Goal: Task Accomplishment & Management: Use online tool/utility

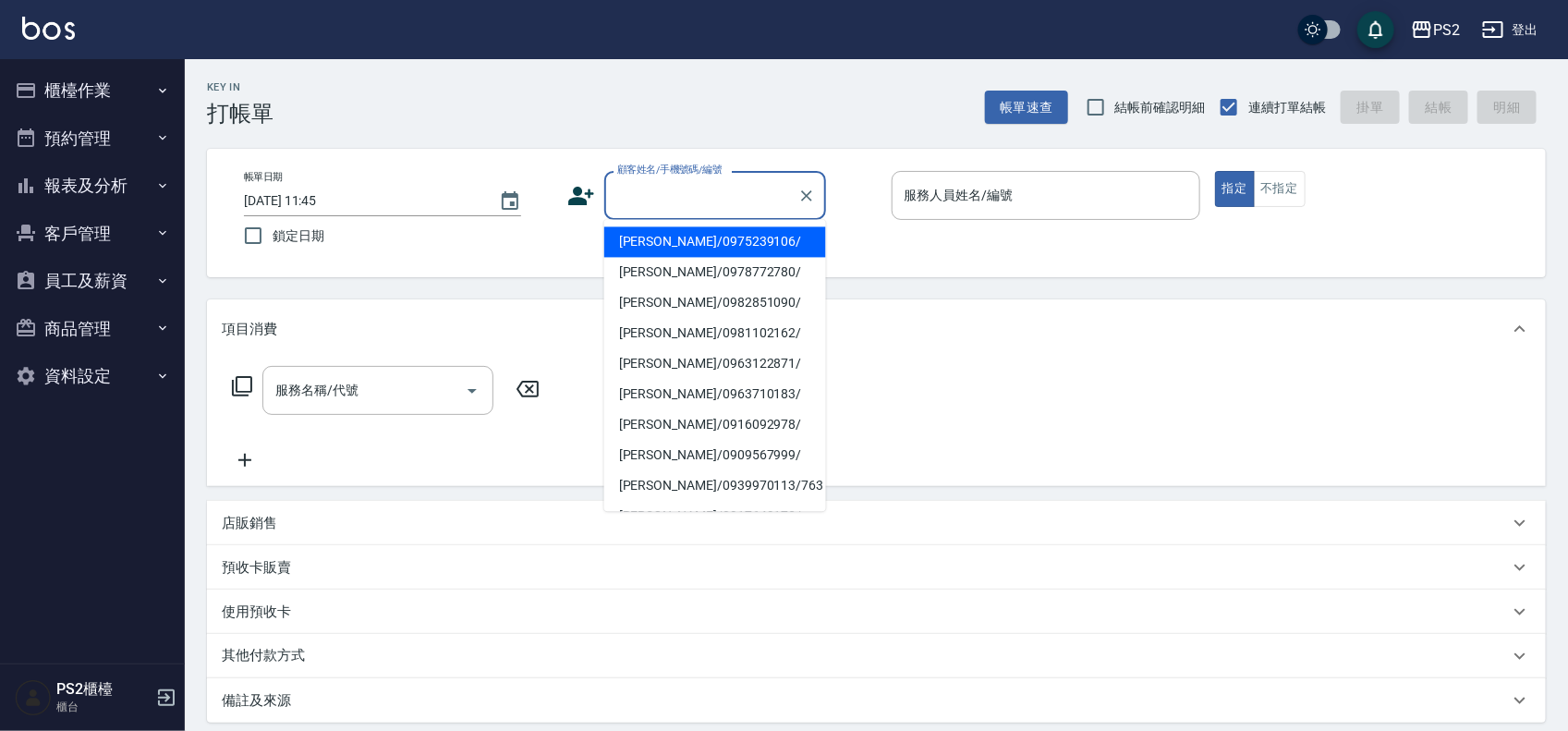
click at [664, 206] on input "顧客姓名/手機號碼/編號" at bounding box center [701, 195] width 177 height 32
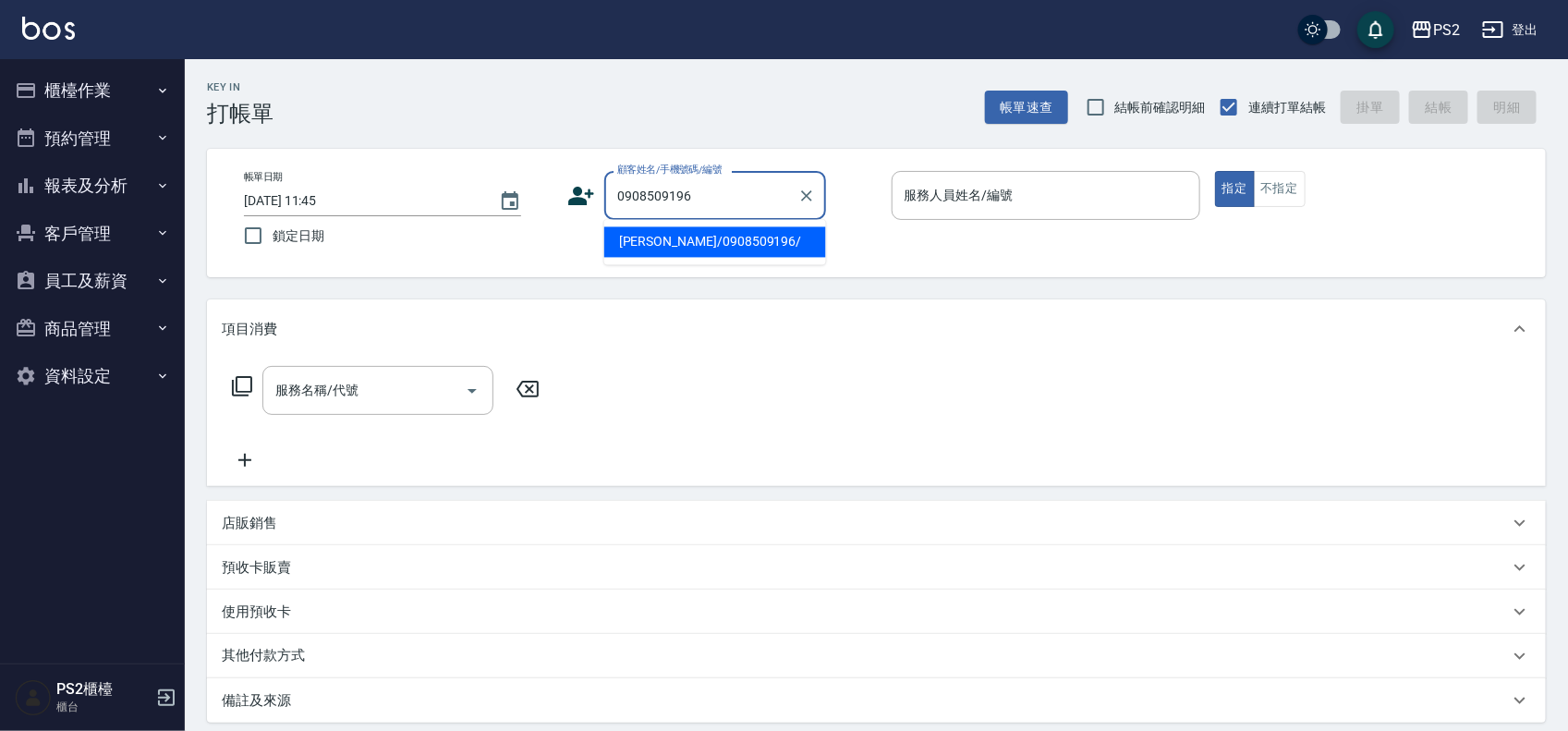
type input "邵巧羽/0908509196/"
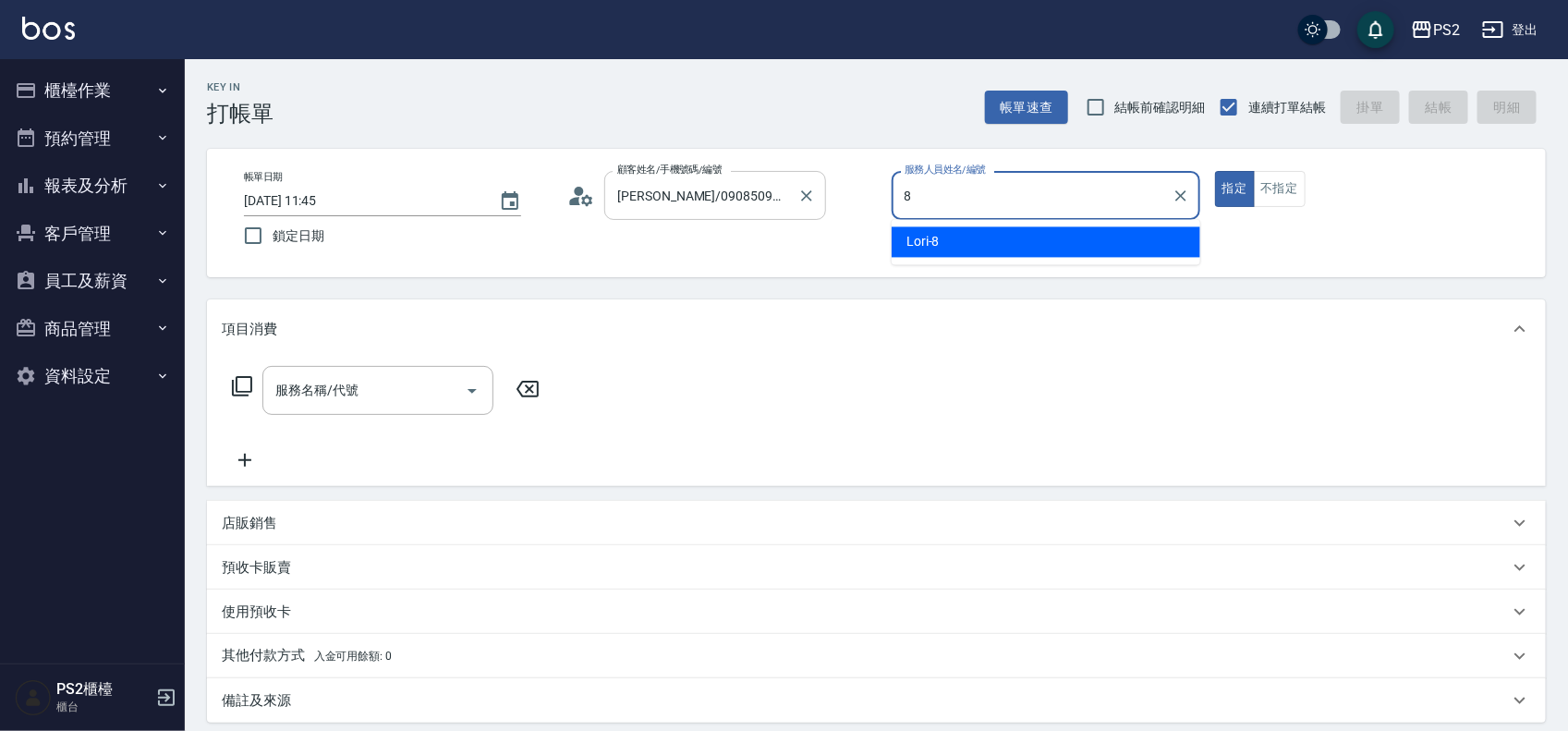
type input "Lori-8"
type button "true"
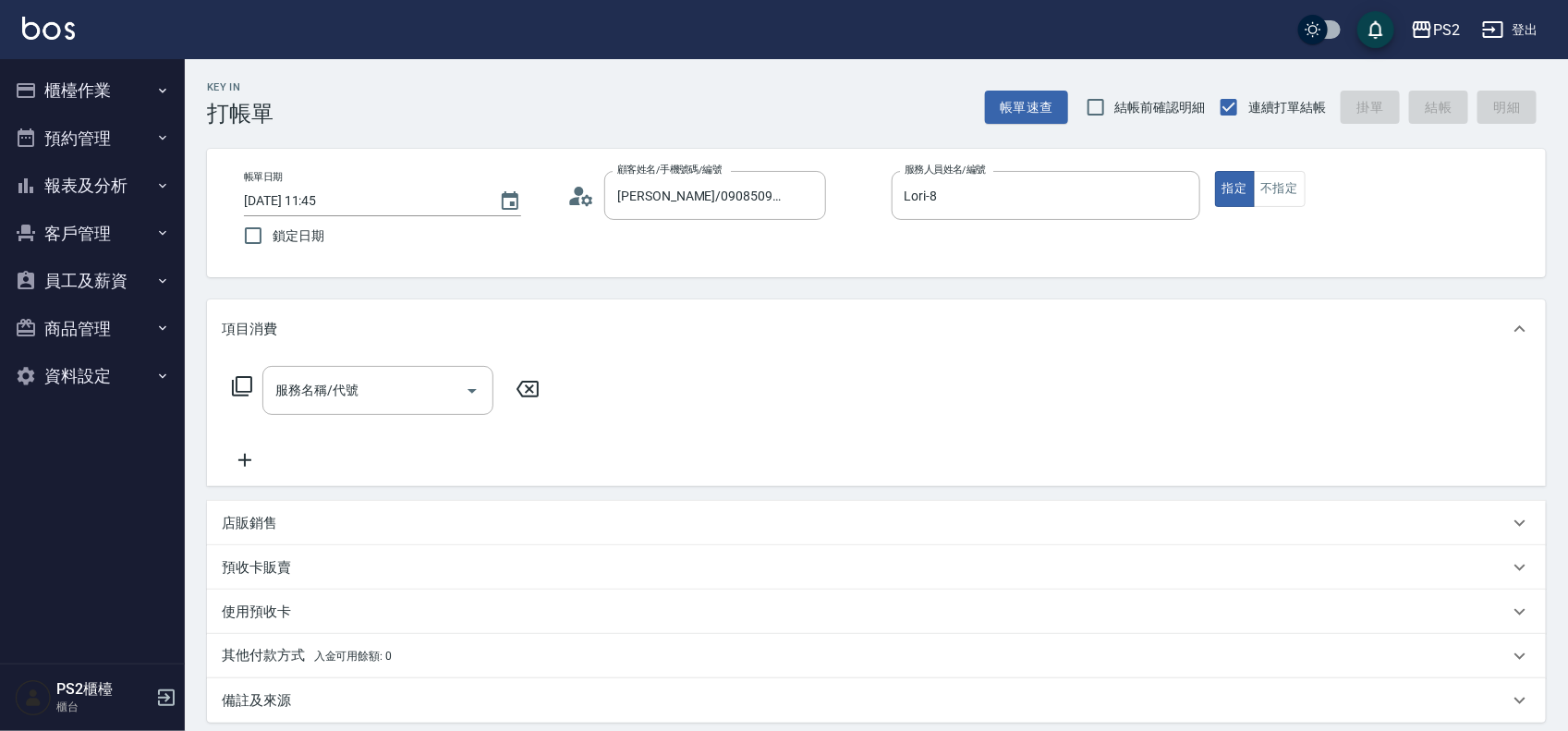
click at [235, 388] on icon at bounding box center [242, 386] width 20 height 20
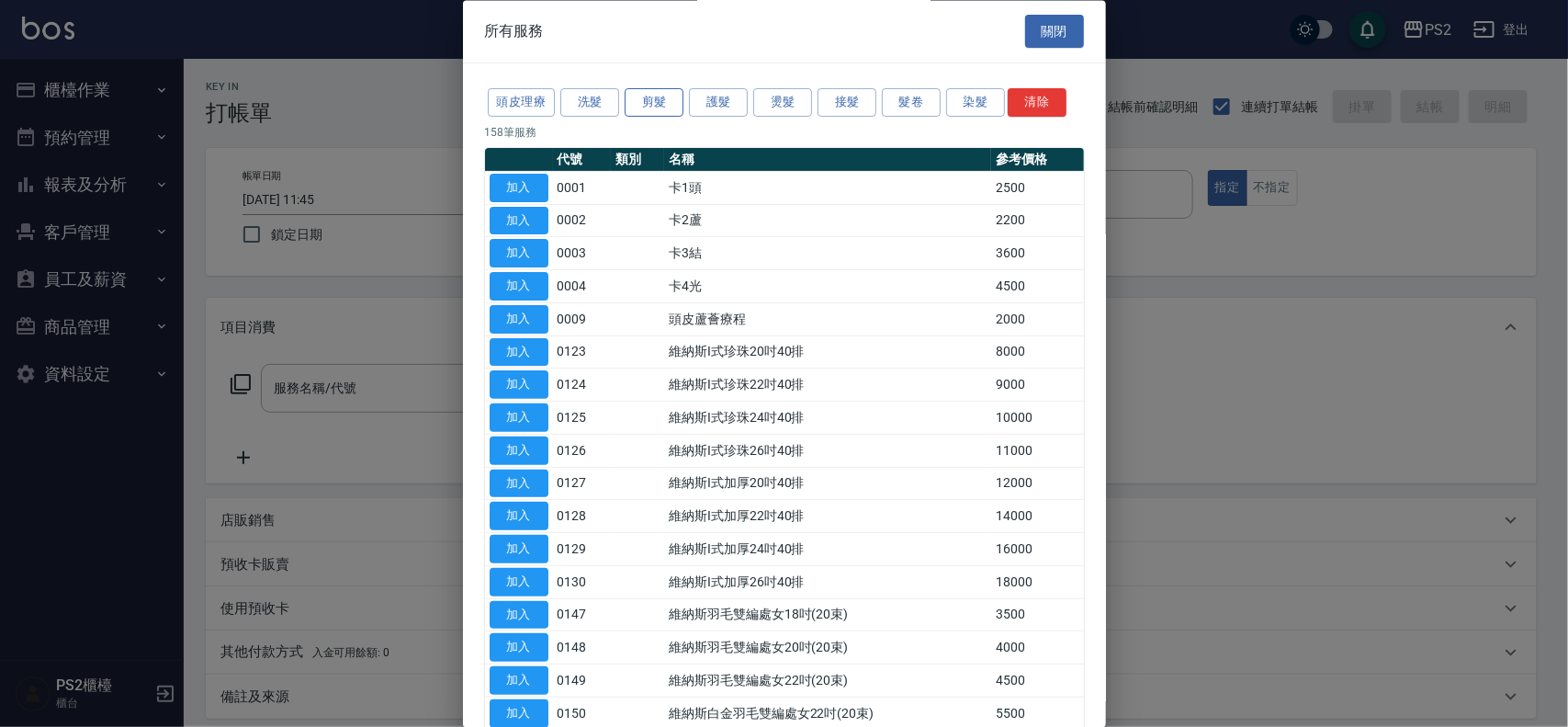
click at [664, 107] on button "剪髮" at bounding box center [654, 103] width 59 height 29
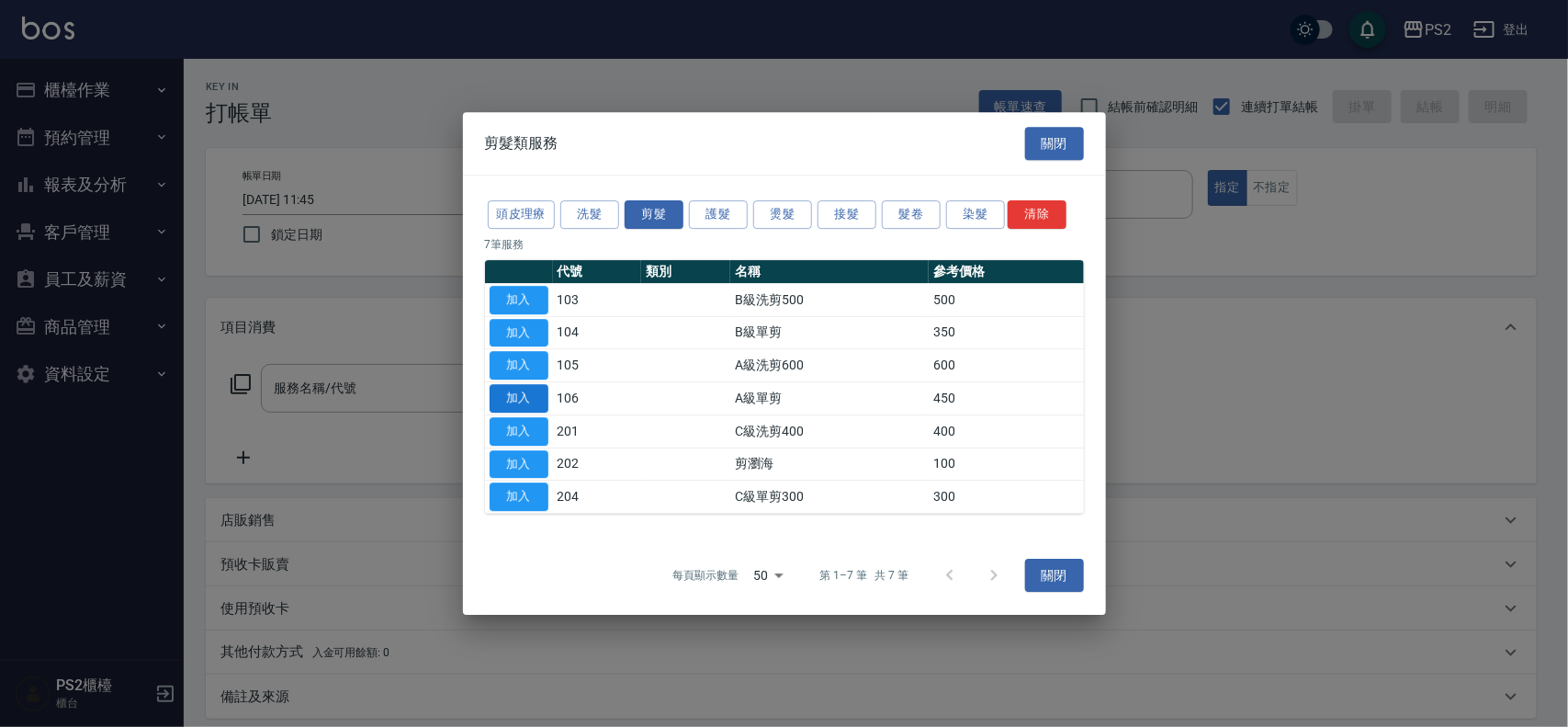
click at [539, 401] on button "加入" at bounding box center [520, 398] width 59 height 29
type input "A級單剪(106)"
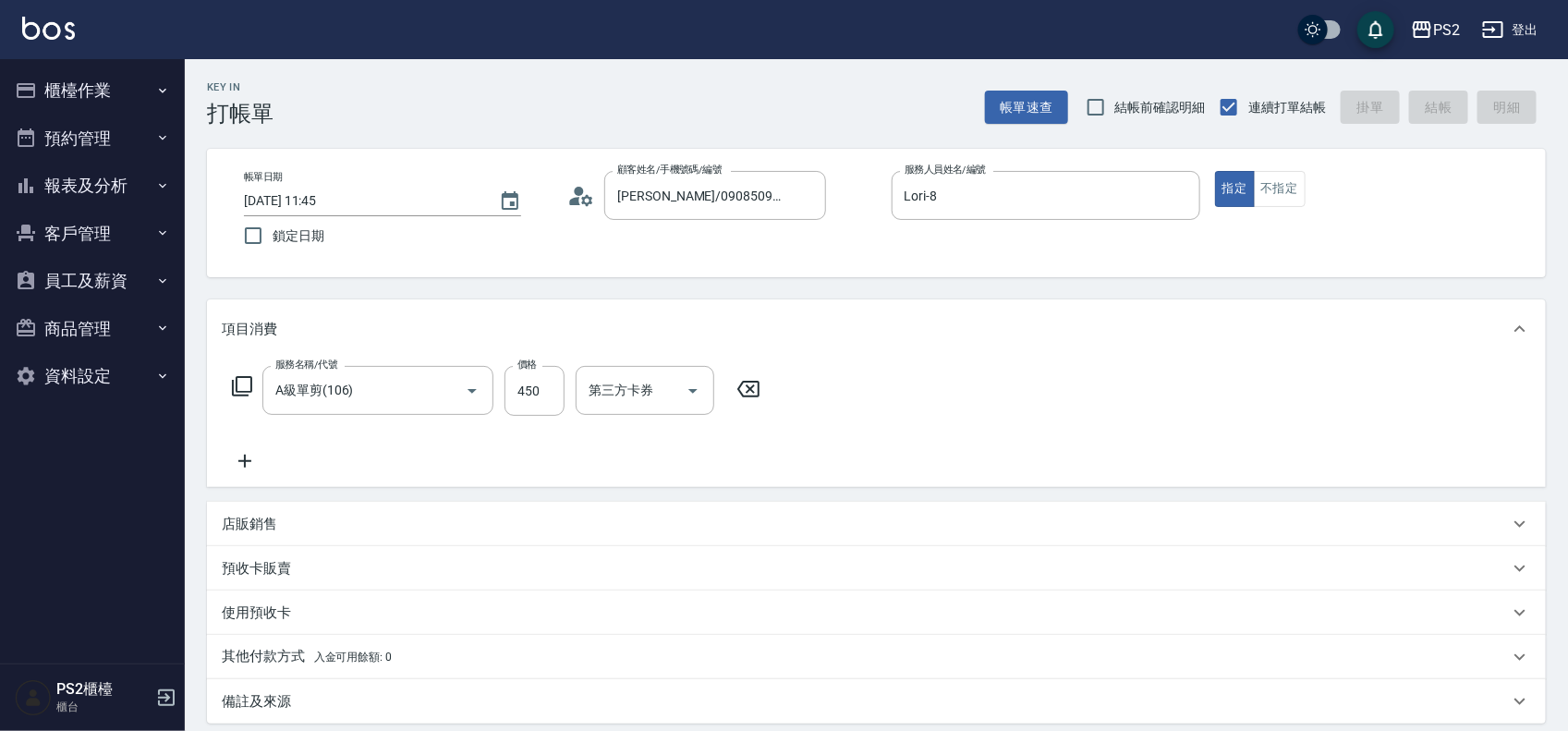
type input "2025/09/09 15:11"
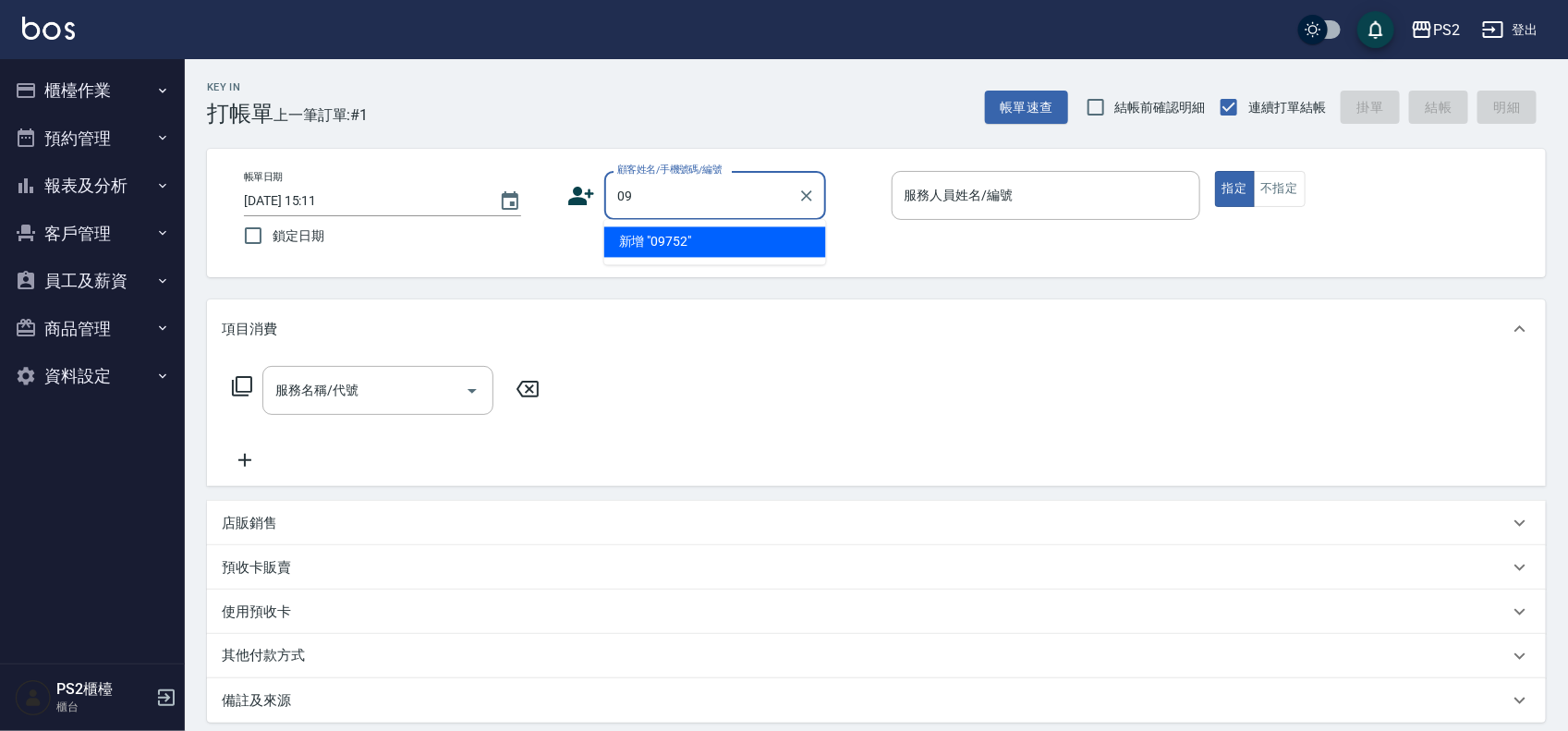
type input "0"
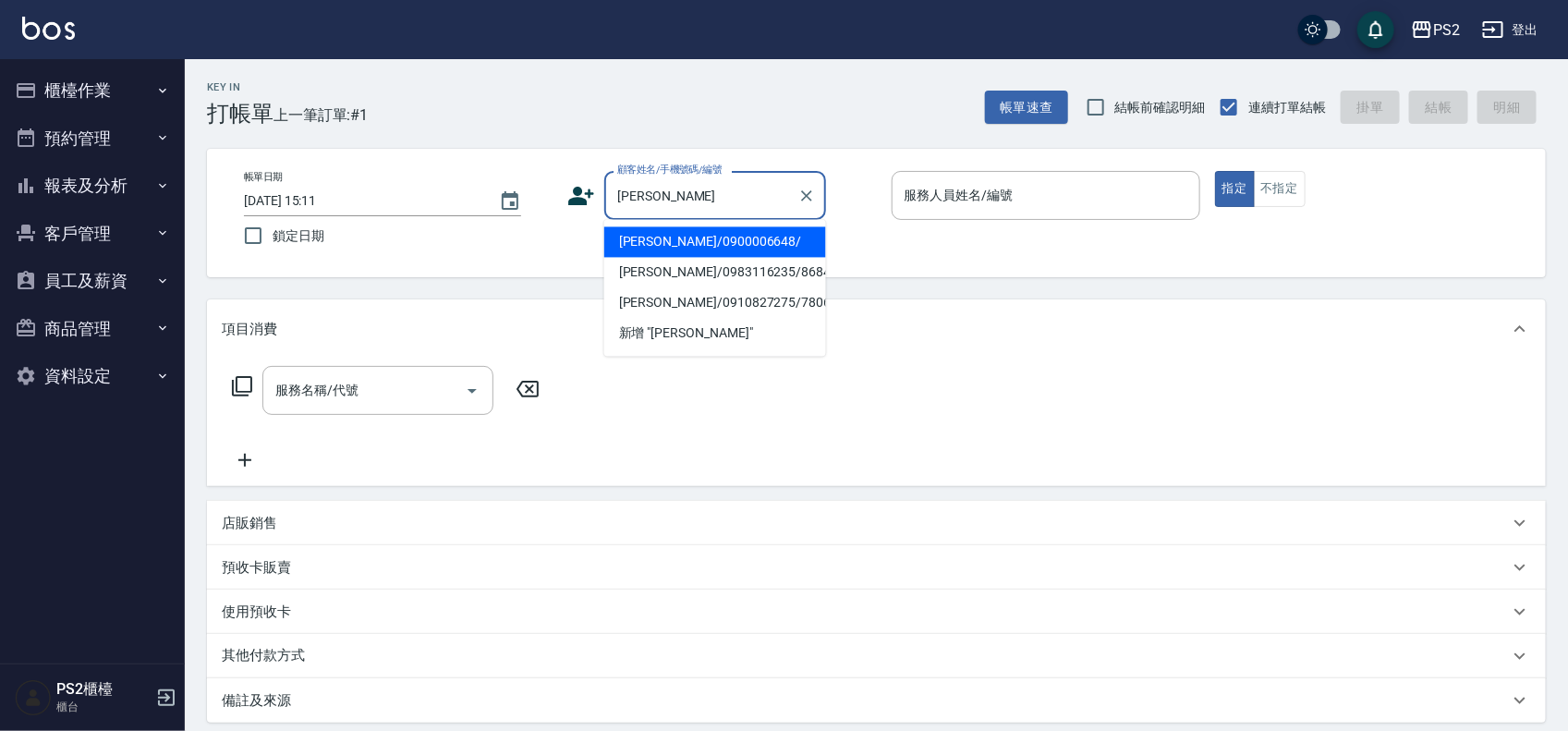
click at [676, 245] on li "林翰洋/0900006648/" at bounding box center [714, 242] width 221 height 31
type input "林翰洋/0900006648/"
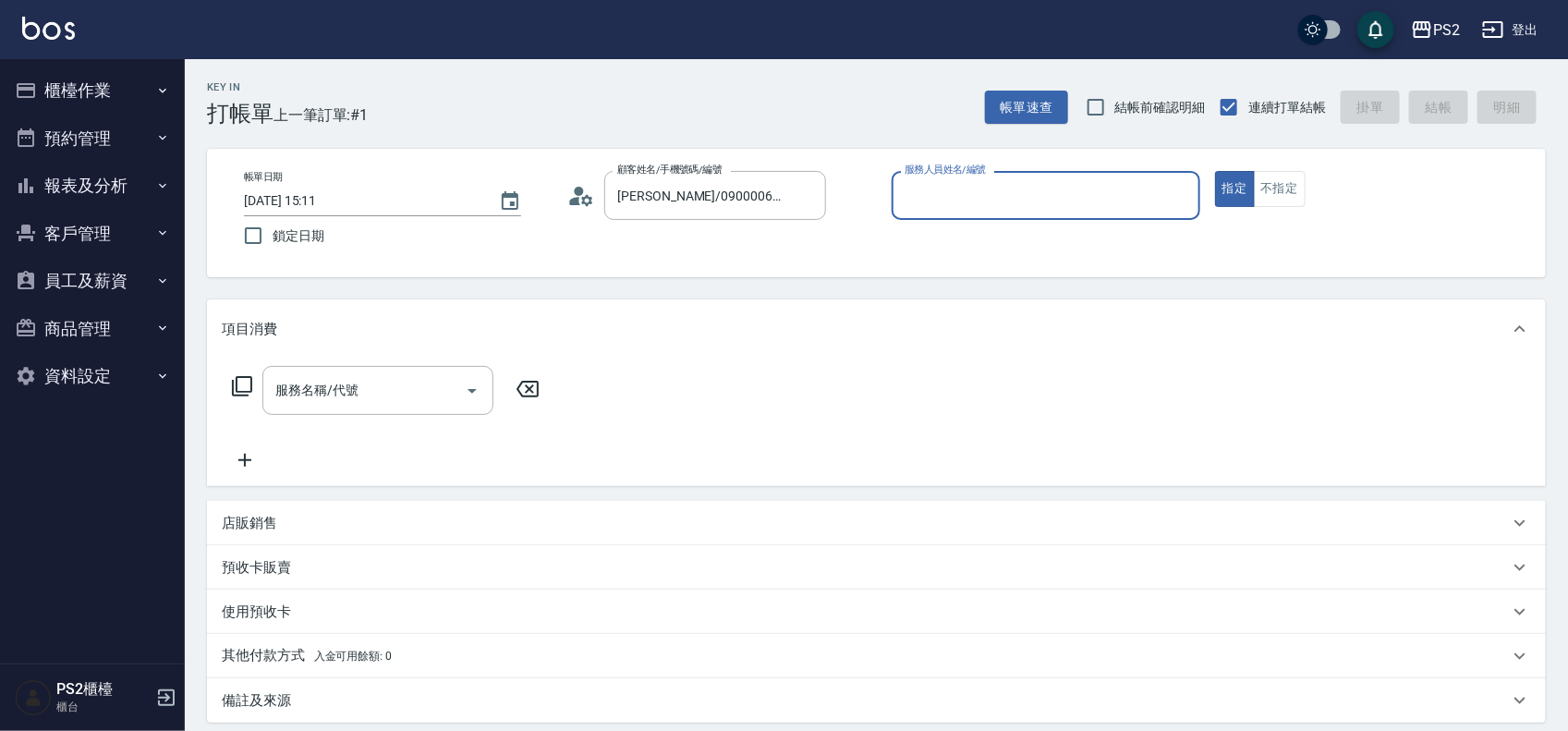
click at [577, 195] on icon at bounding box center [581, 195] width 28 height 28
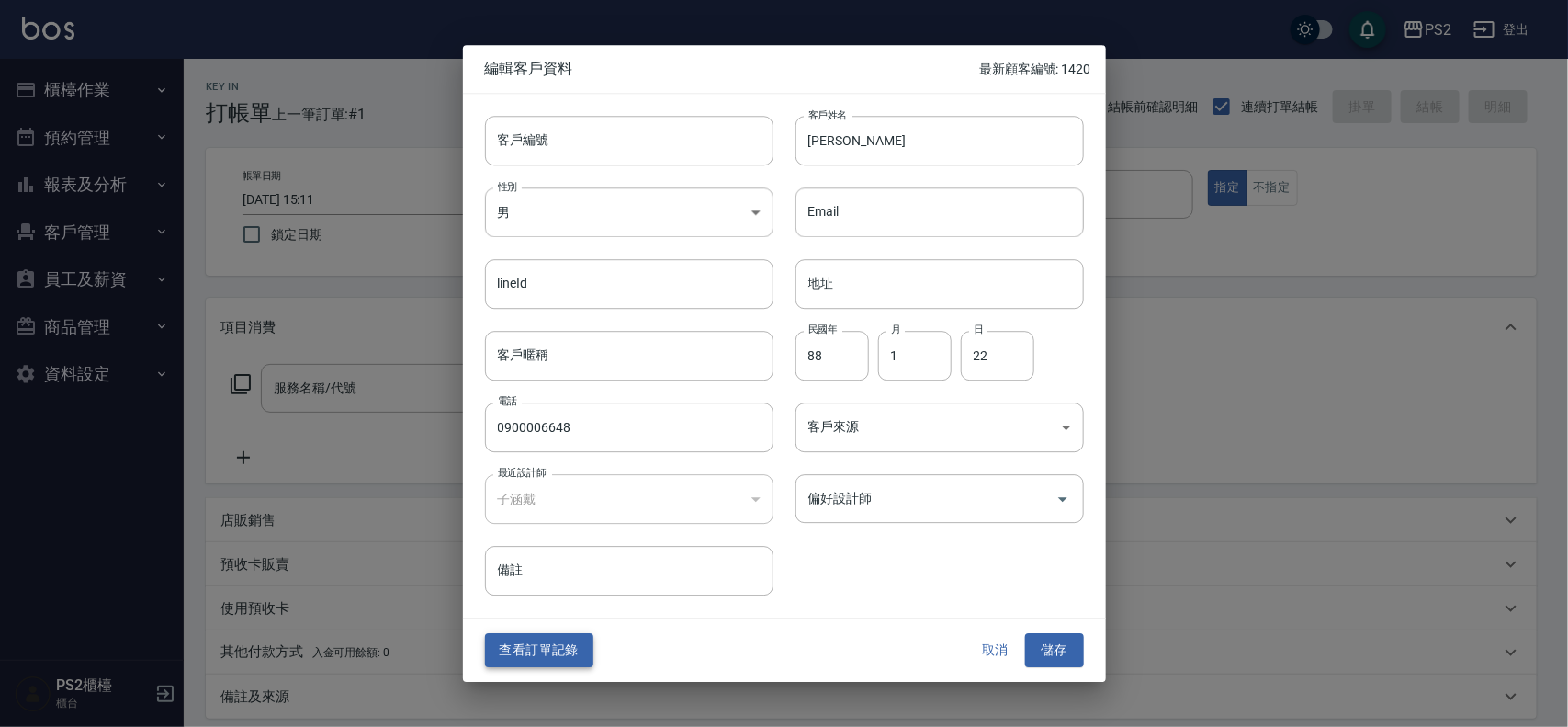
click at [556, 644] on button "查看訂單記錄" at bounding box center [540, 651] width 109 height 34
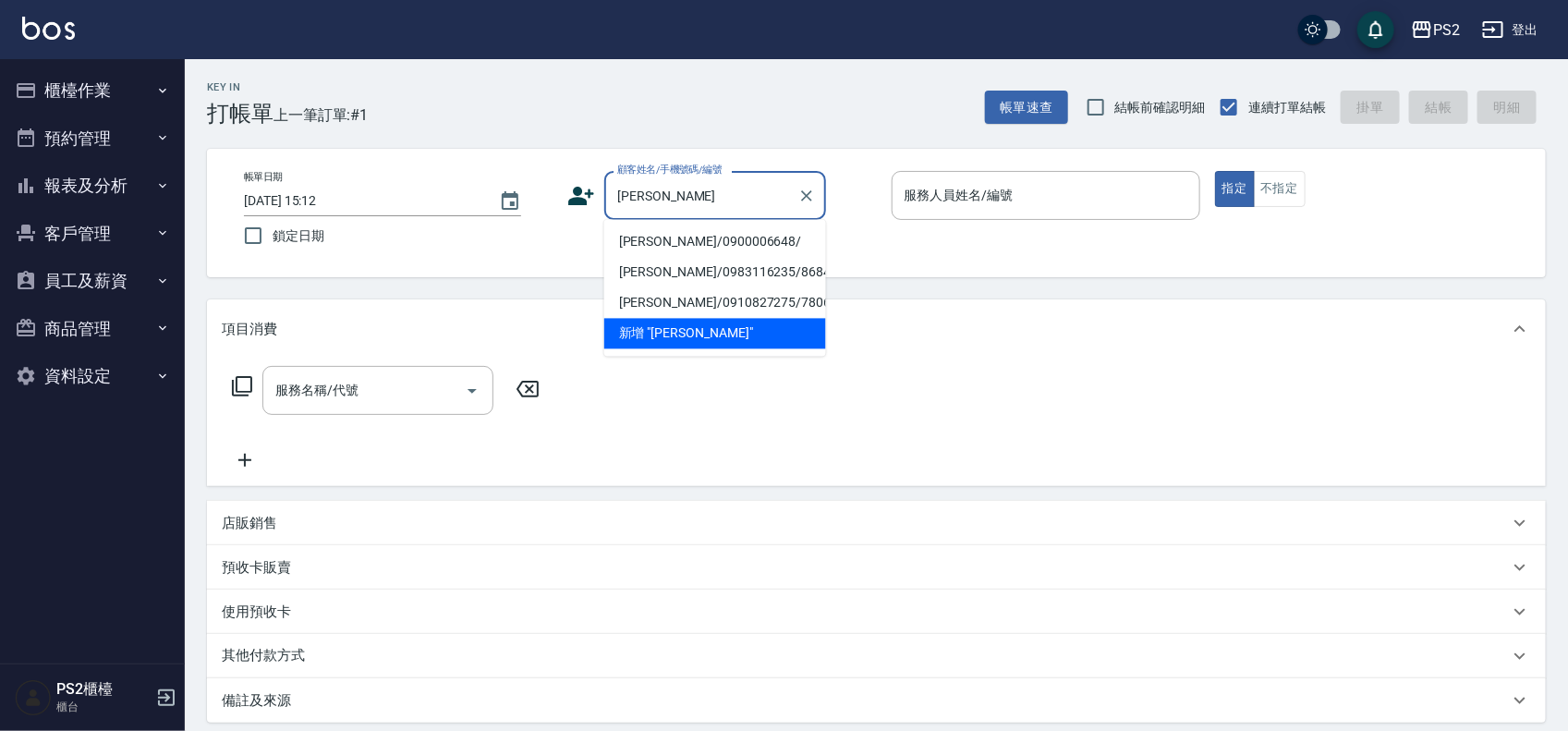
click at [714, 236] on li "林翰洋/0900006648/" at bounding box center [714, 242] width 221 height 31
type input "林翰洋/0900006648/"
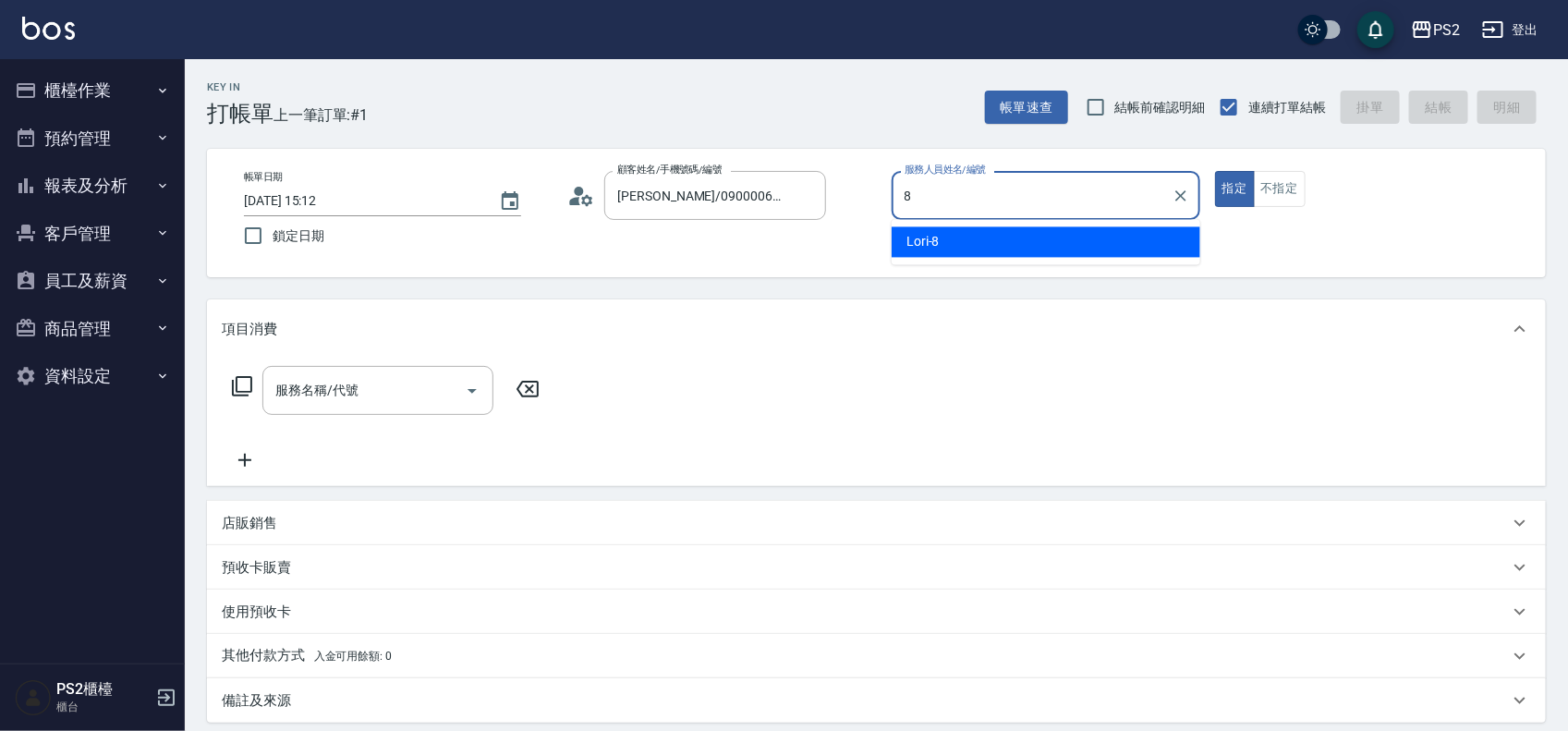
type input "Lori-8"
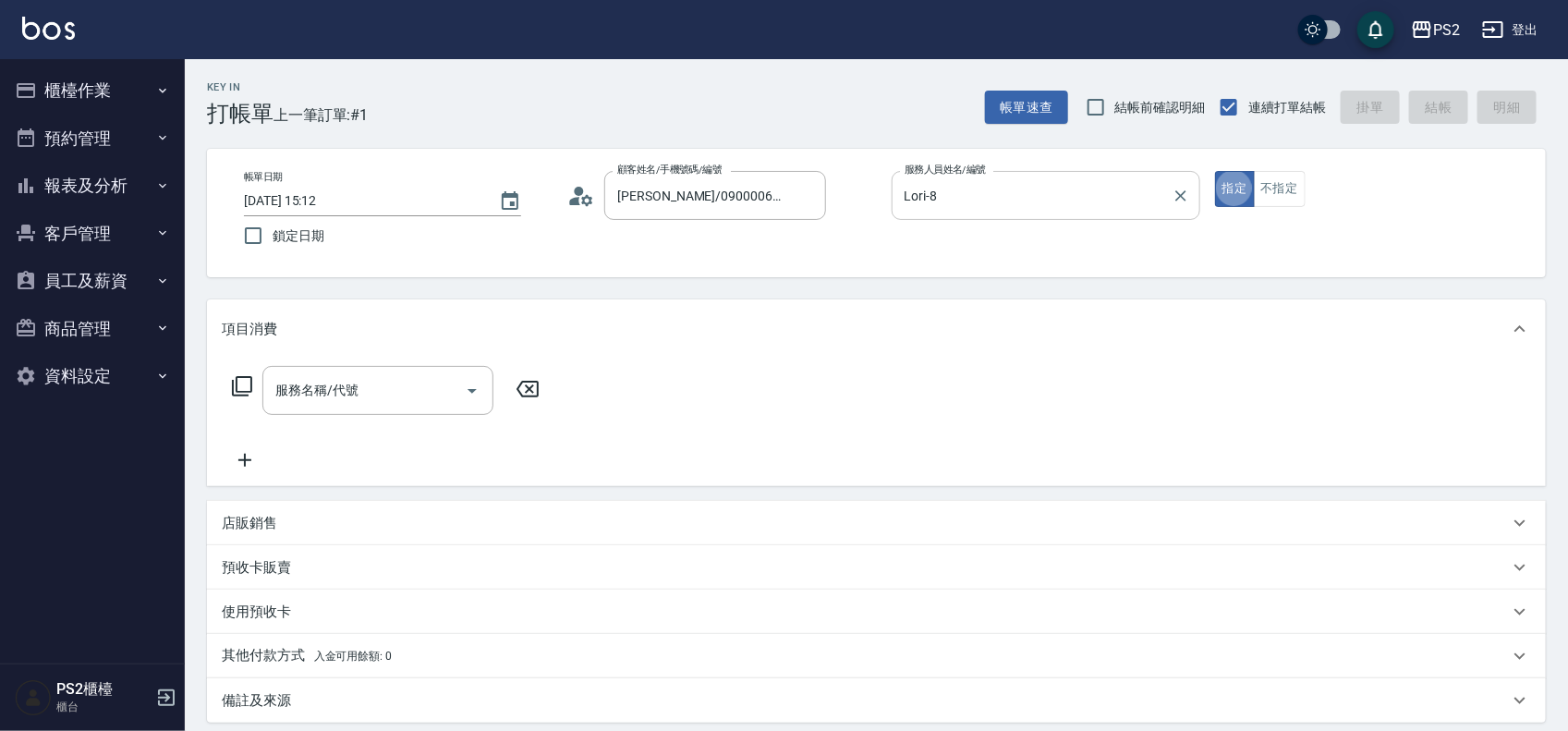
type button "true"
click at [245, 386] on icon at bounding box center [242, 386] width 22 height 22
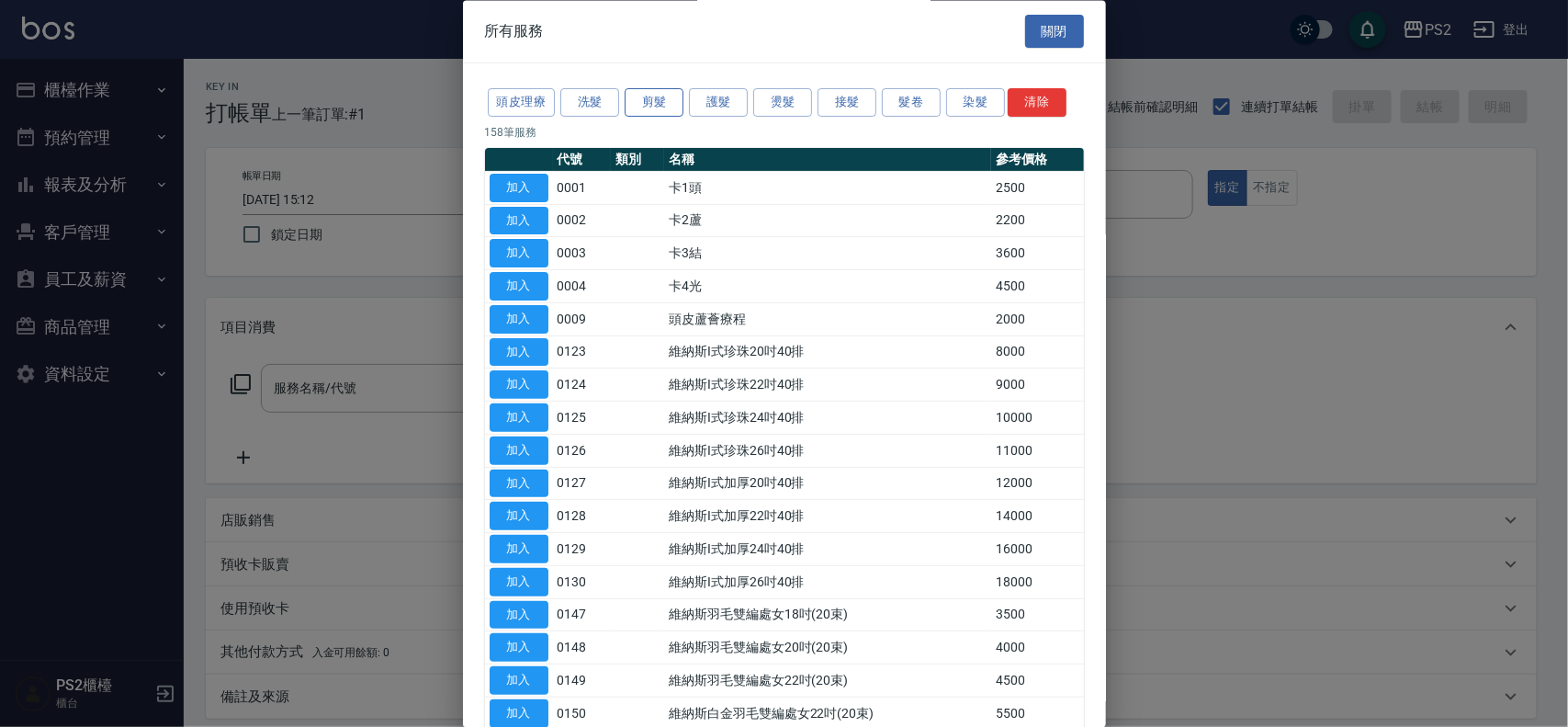
click at [639, 99] on button "剪髮" at bounding box center [654, 103] width 59 height 29
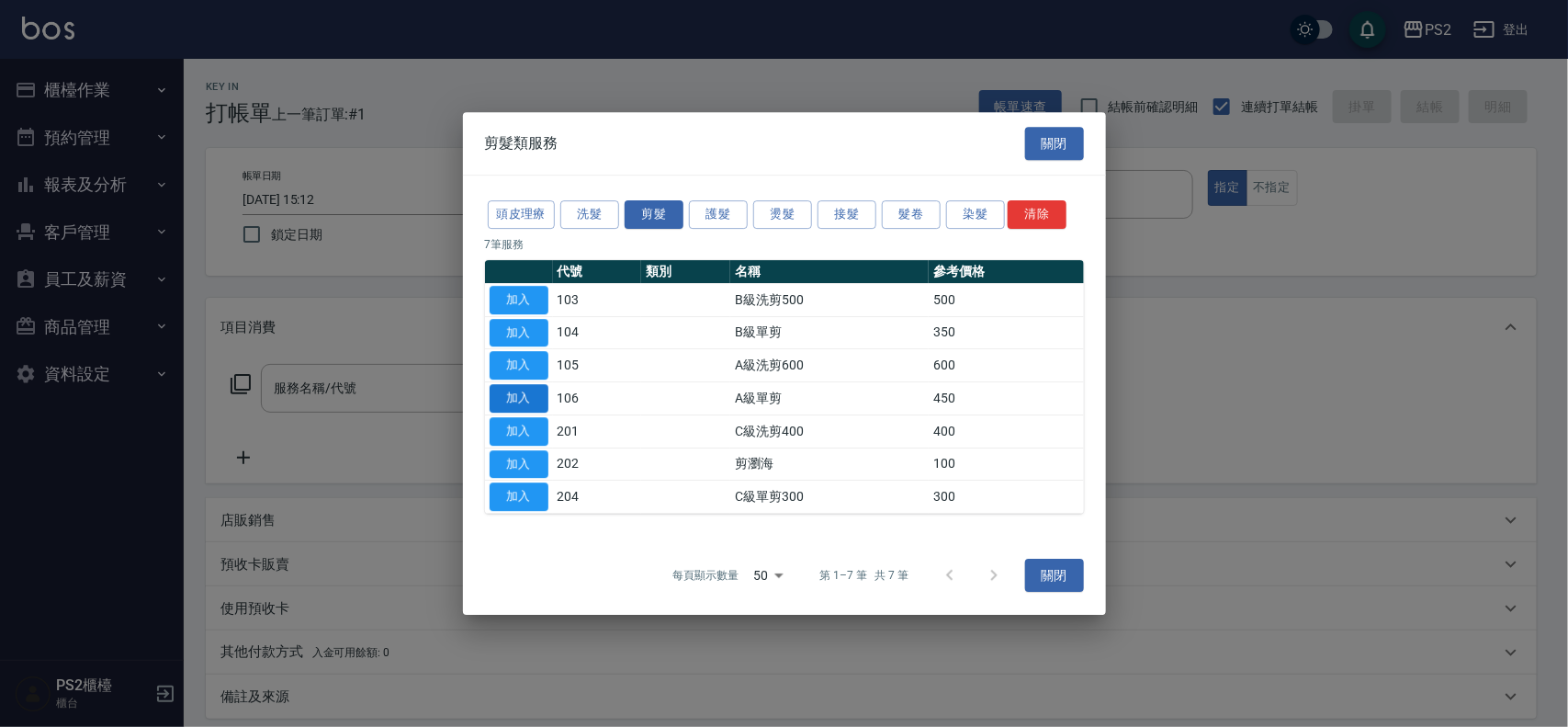
click at [520, 396] on button "加入" at bounding box center [520, 398] width 59 height 29
type input "A級單剪(106)"
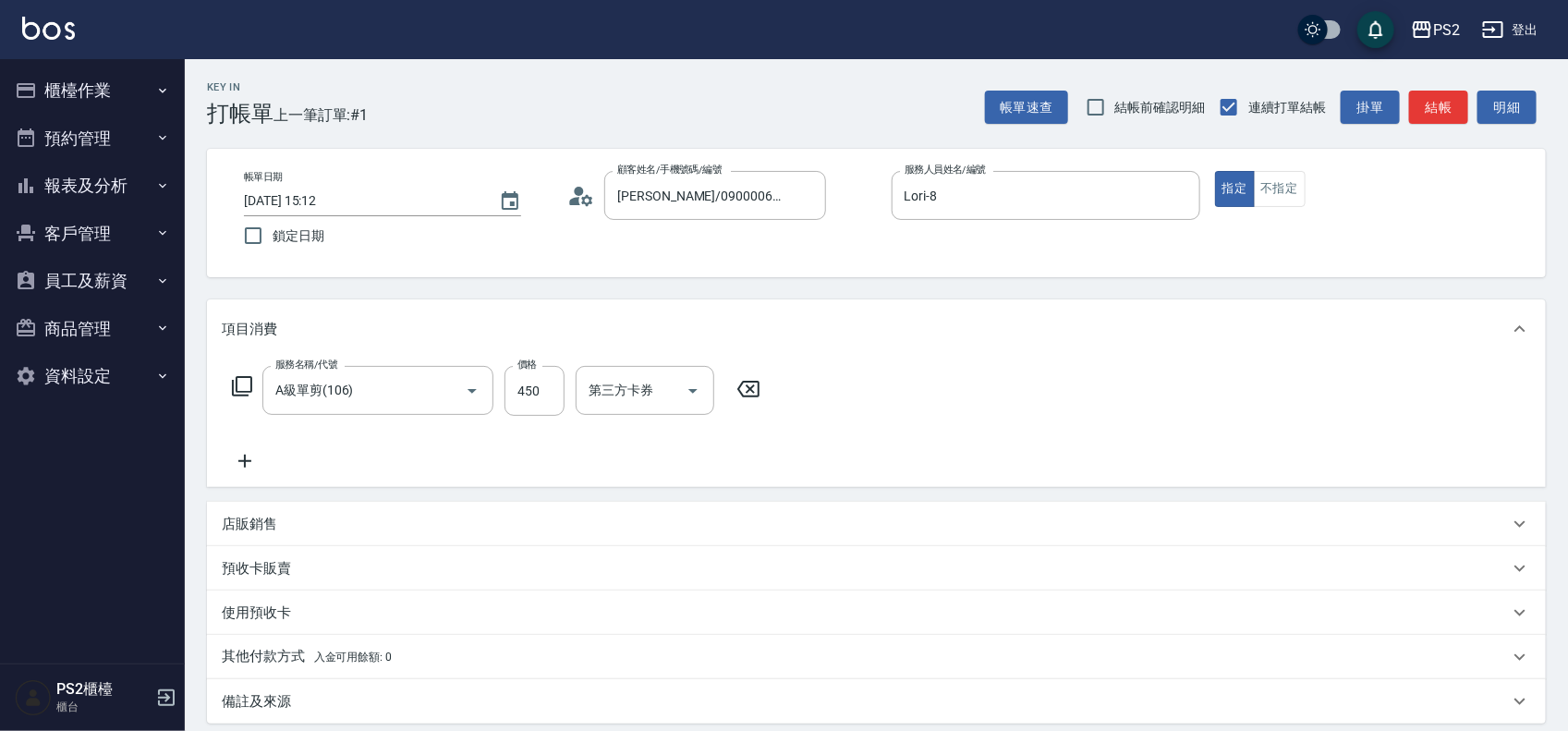
click at [242, 388] on icon at bounding box center [242, 386] width 22 height 22
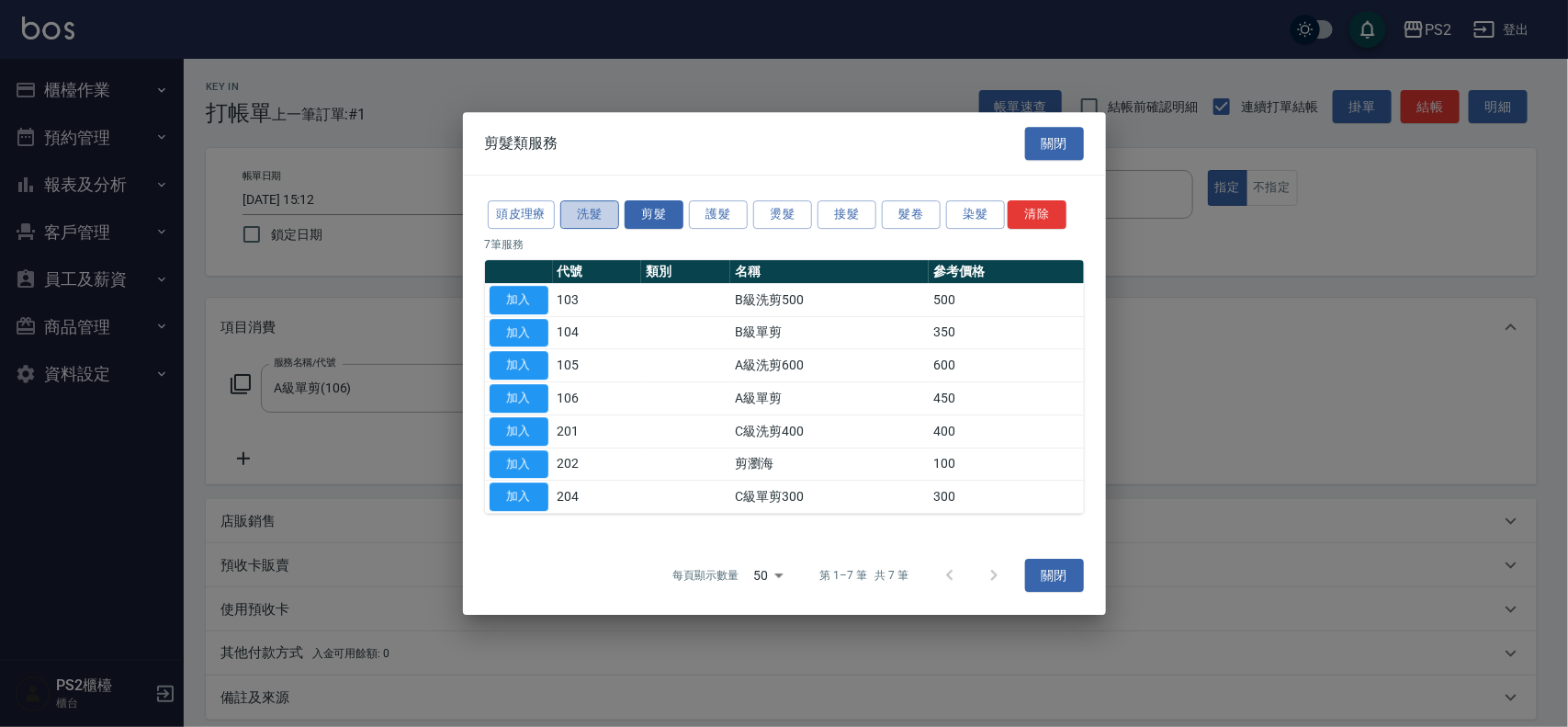
click at [589, 205] on button "洗髮" at bounding box center [590, 214] width 59 height 29
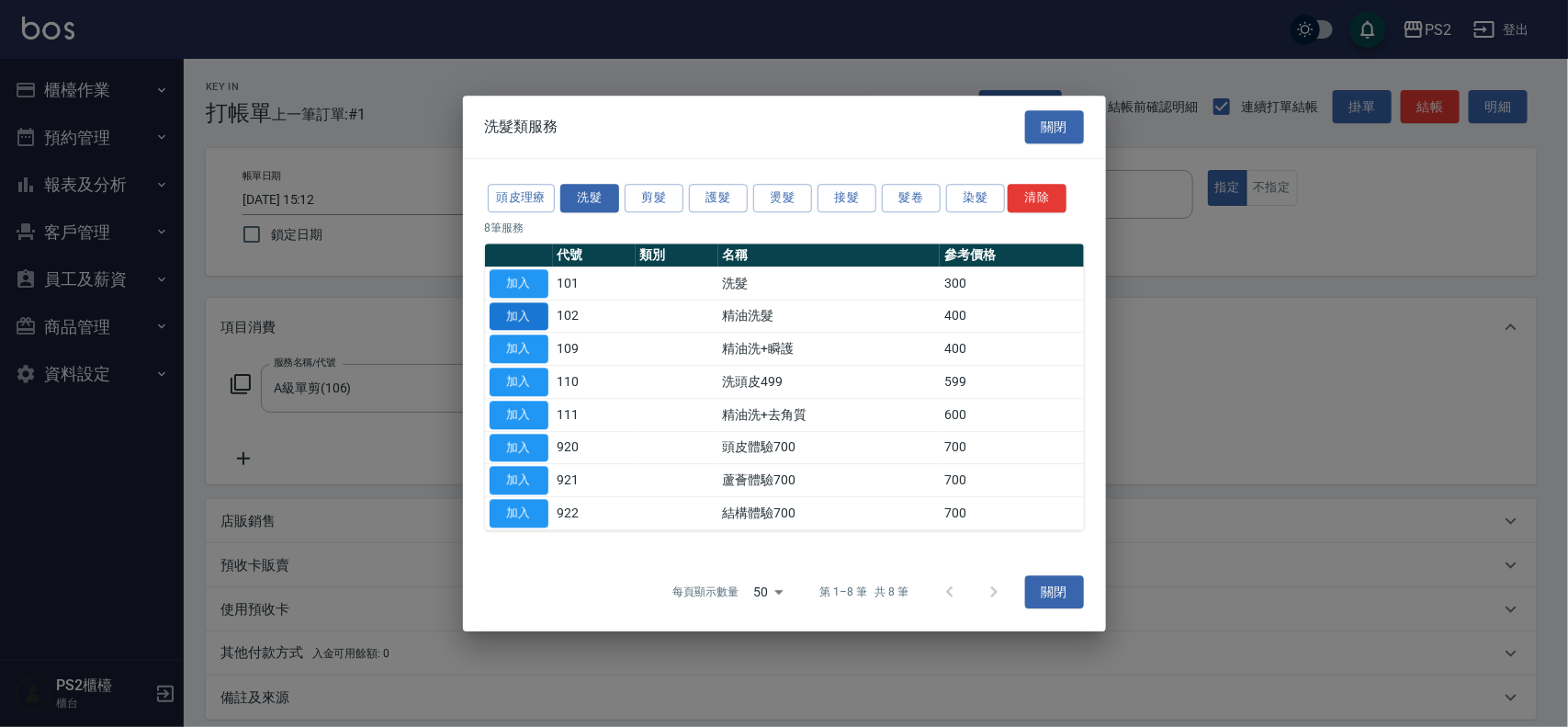
click at [521, 315] on button "加入" at bounding box center [520, 316] width 59 height 29
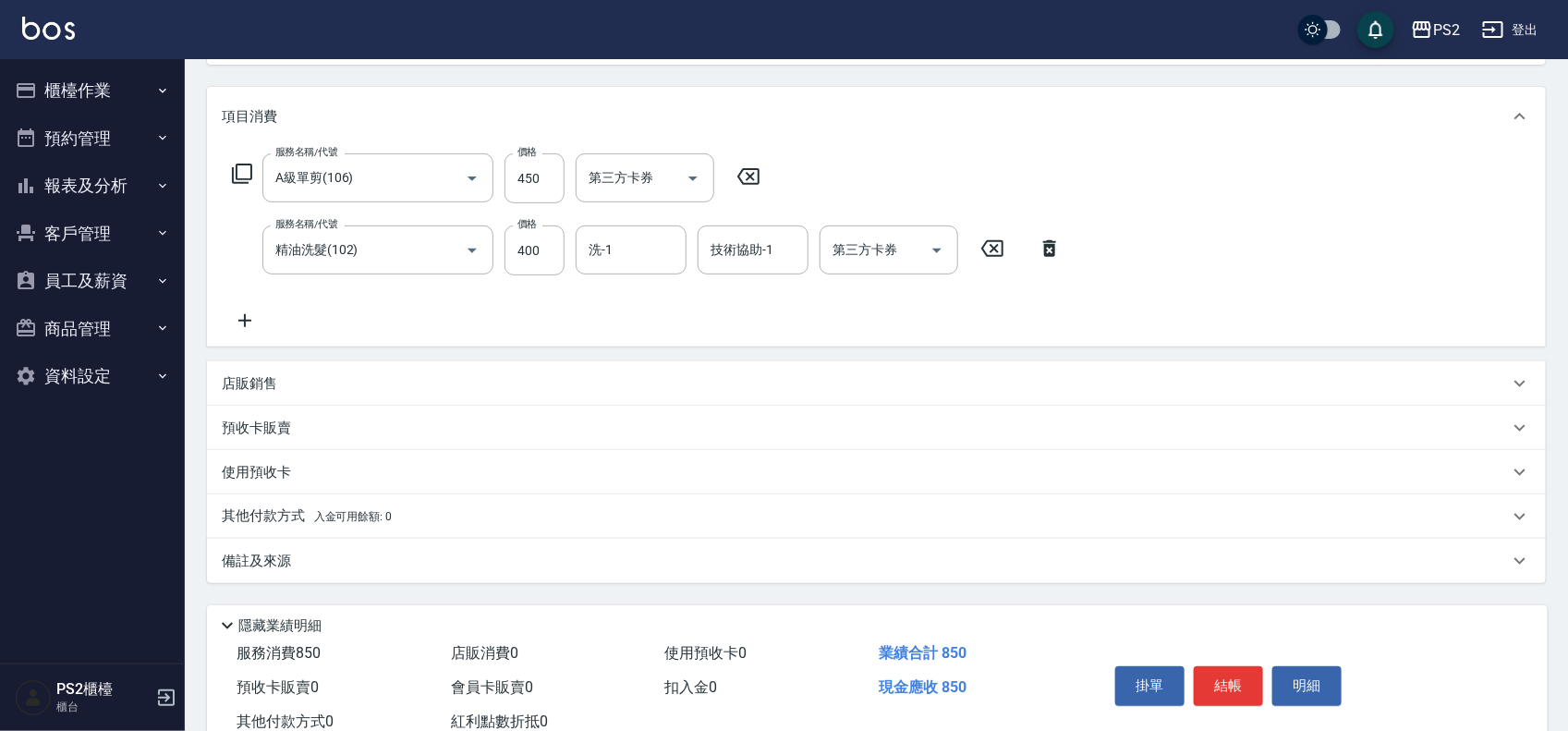
scroll to position [231, 0]
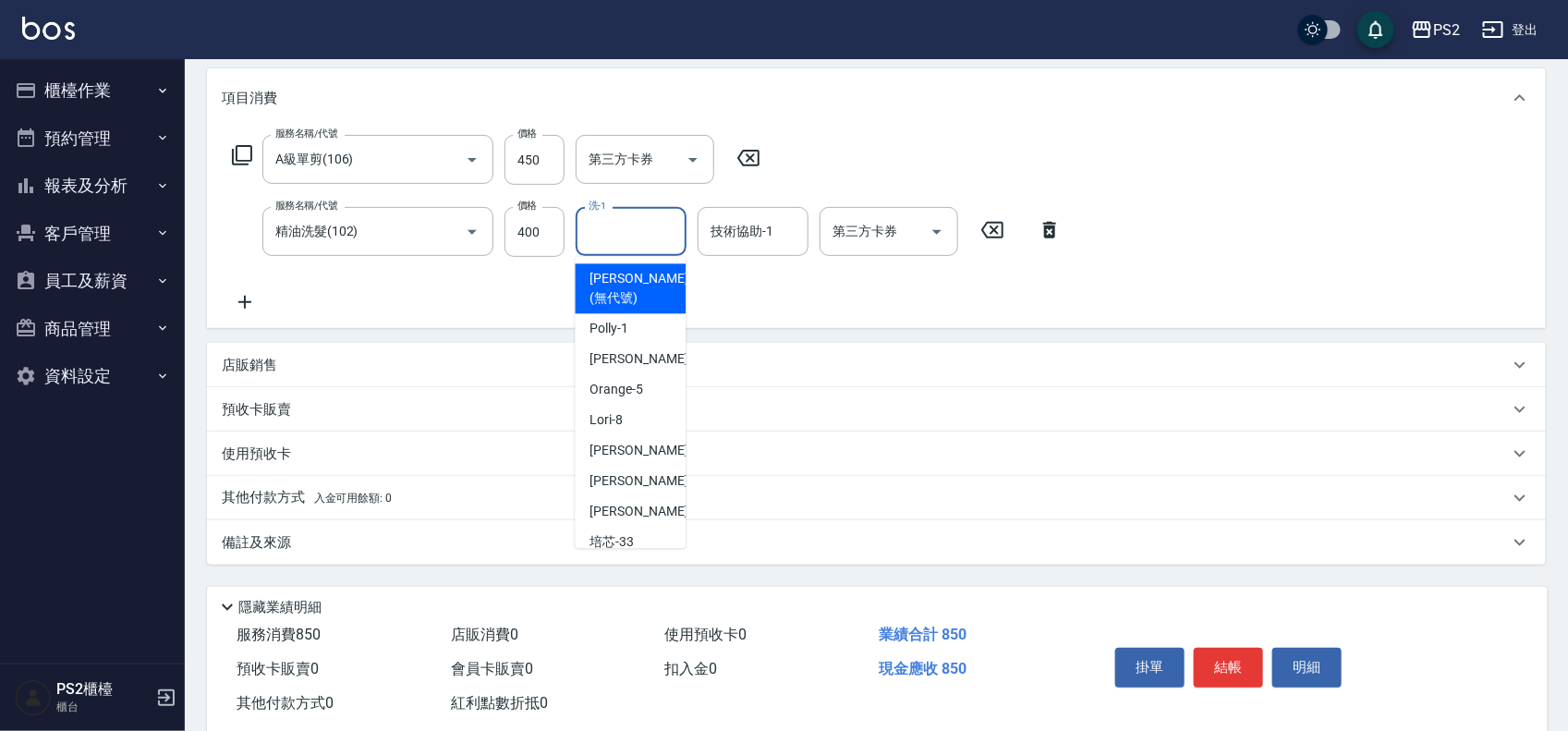
click at [624, 245] on input "洗-1" at bounding box center [631, 231] width 95 height 32
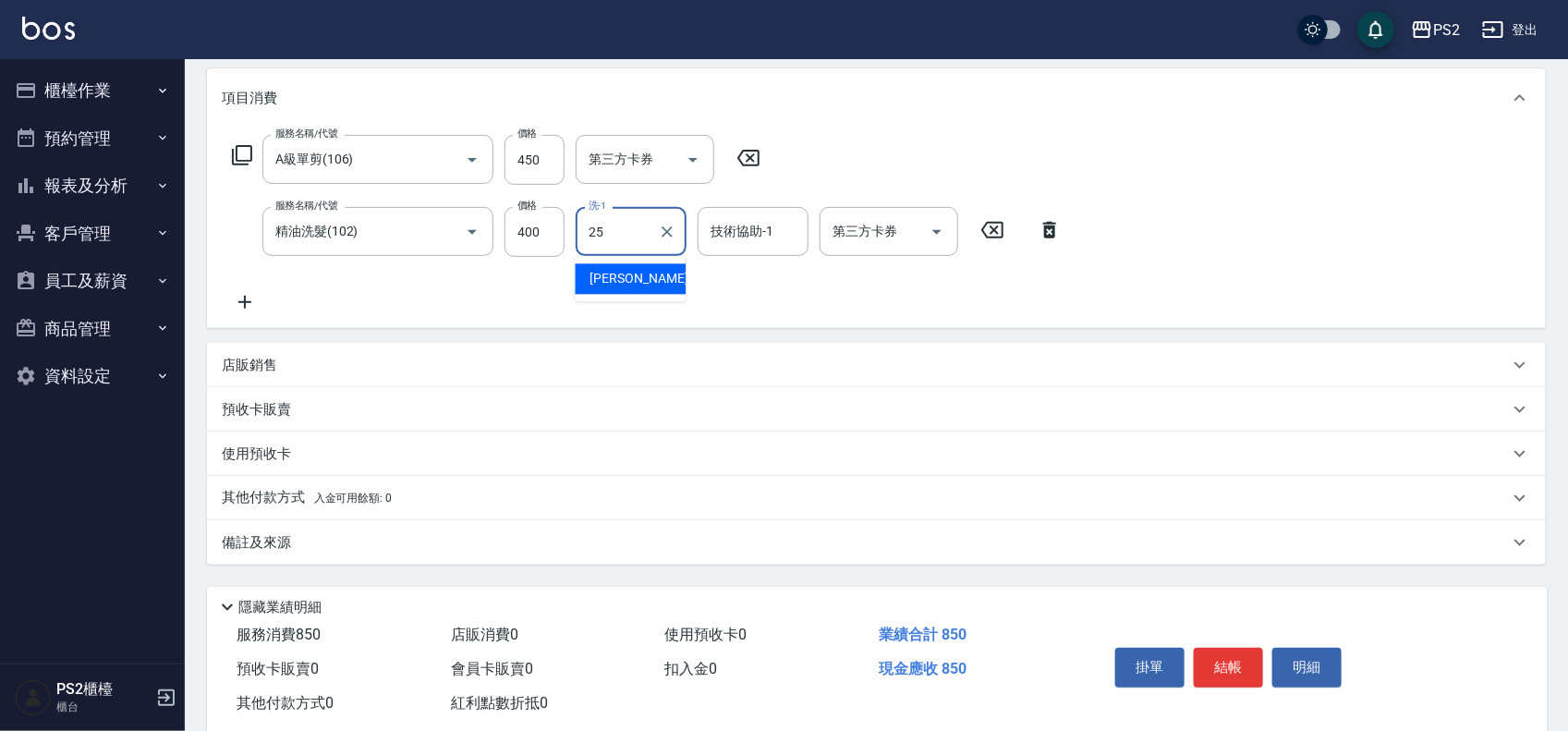
type input "Allan-25"
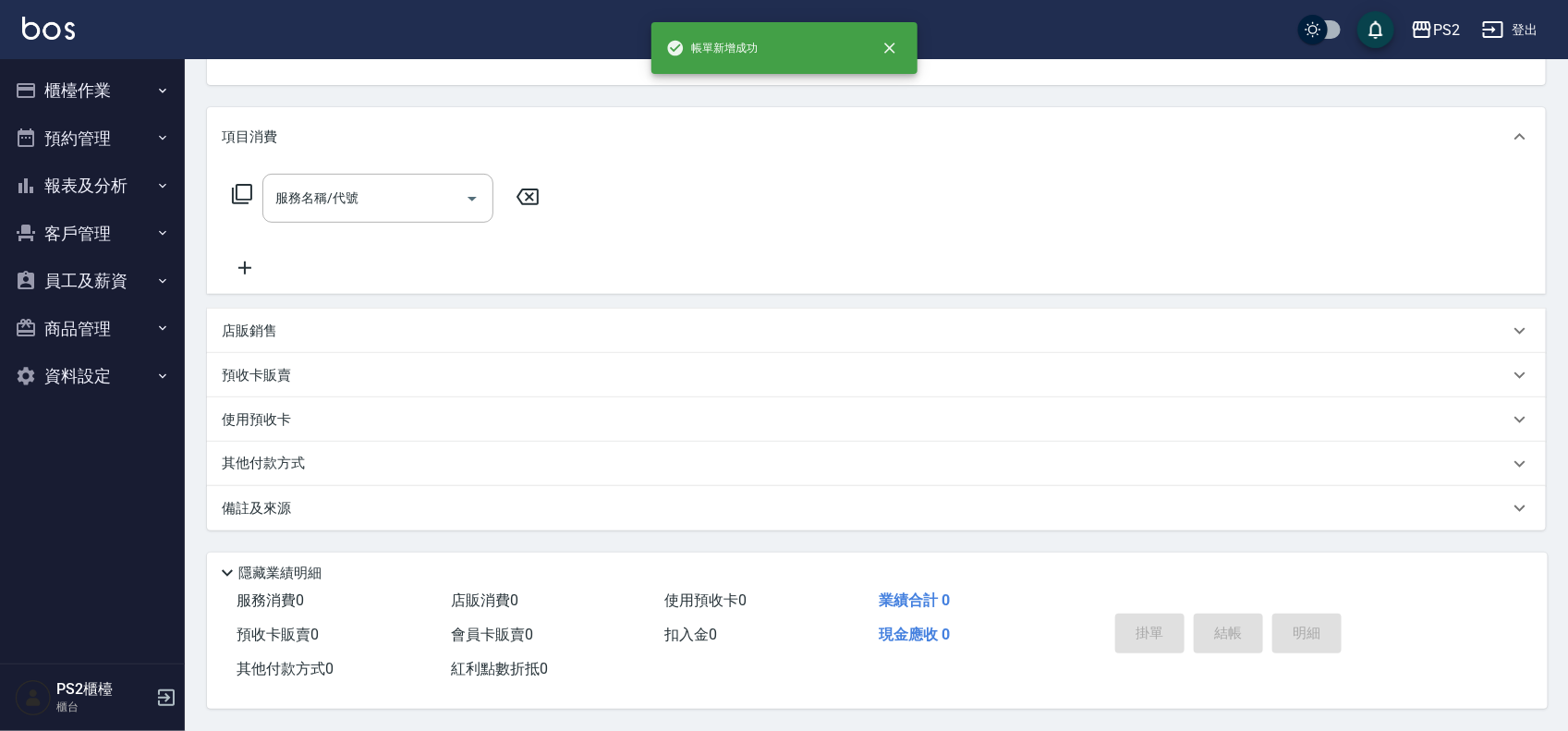
scroll to position [0, 0]
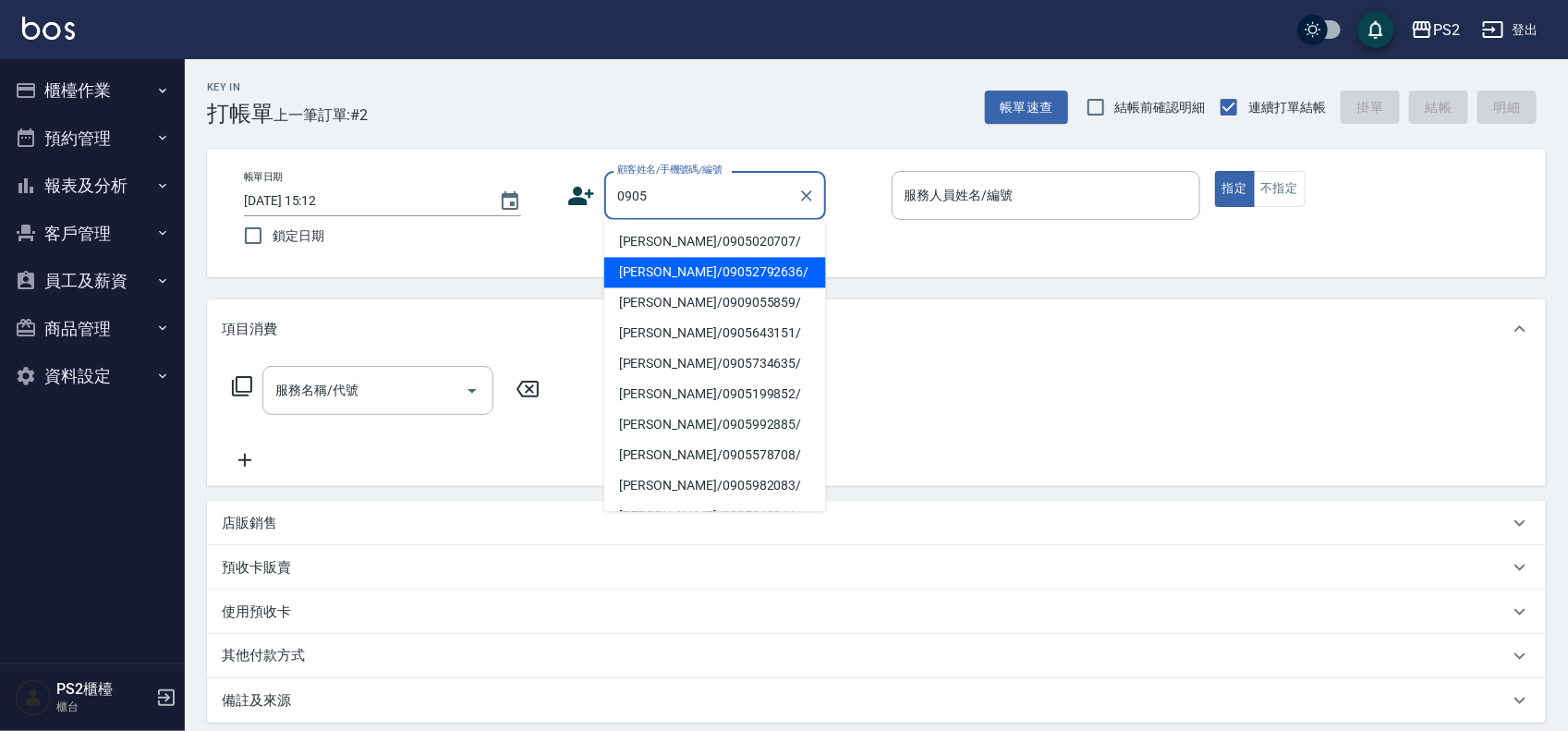
type input "0905"
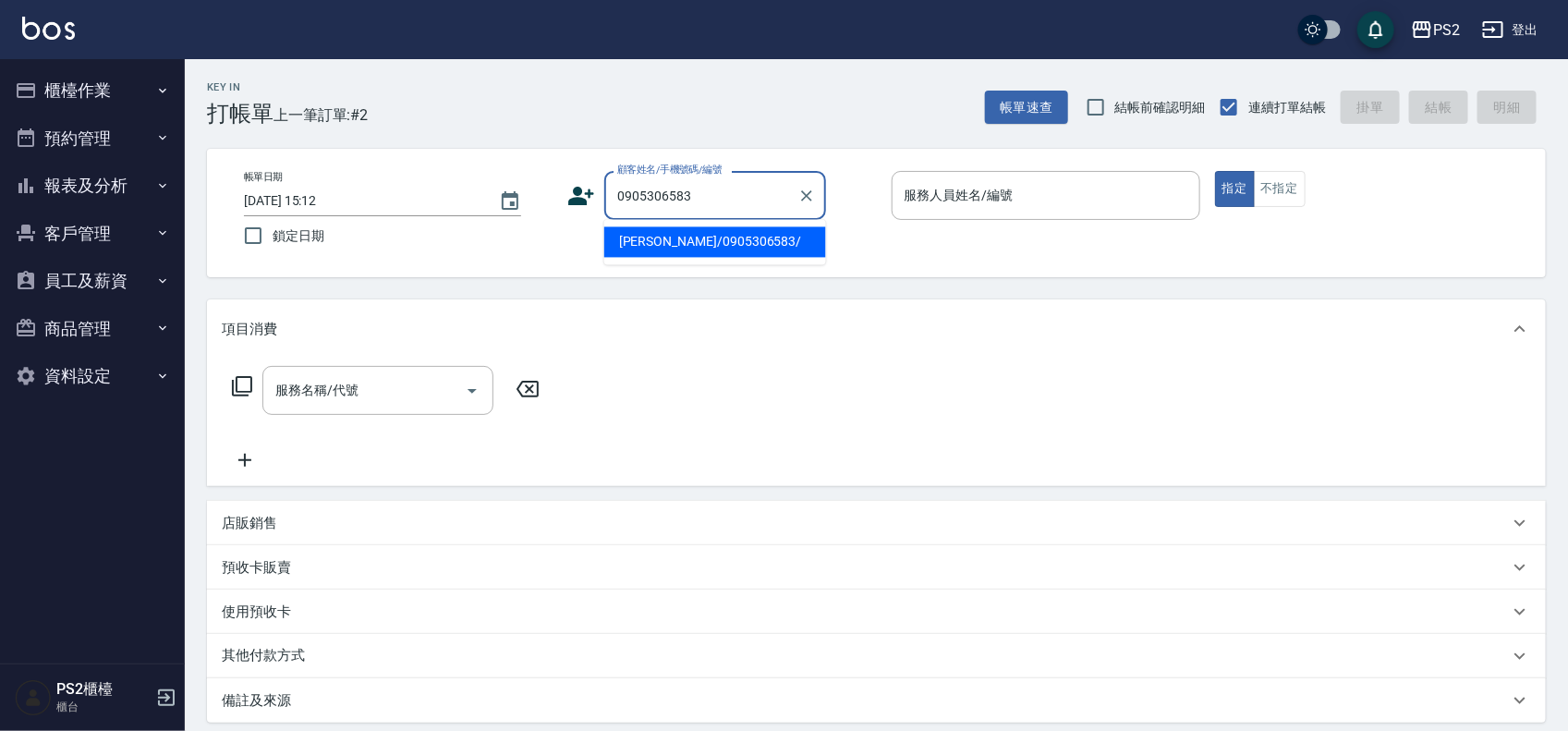
type input "鐘涵霈/0905306583/"
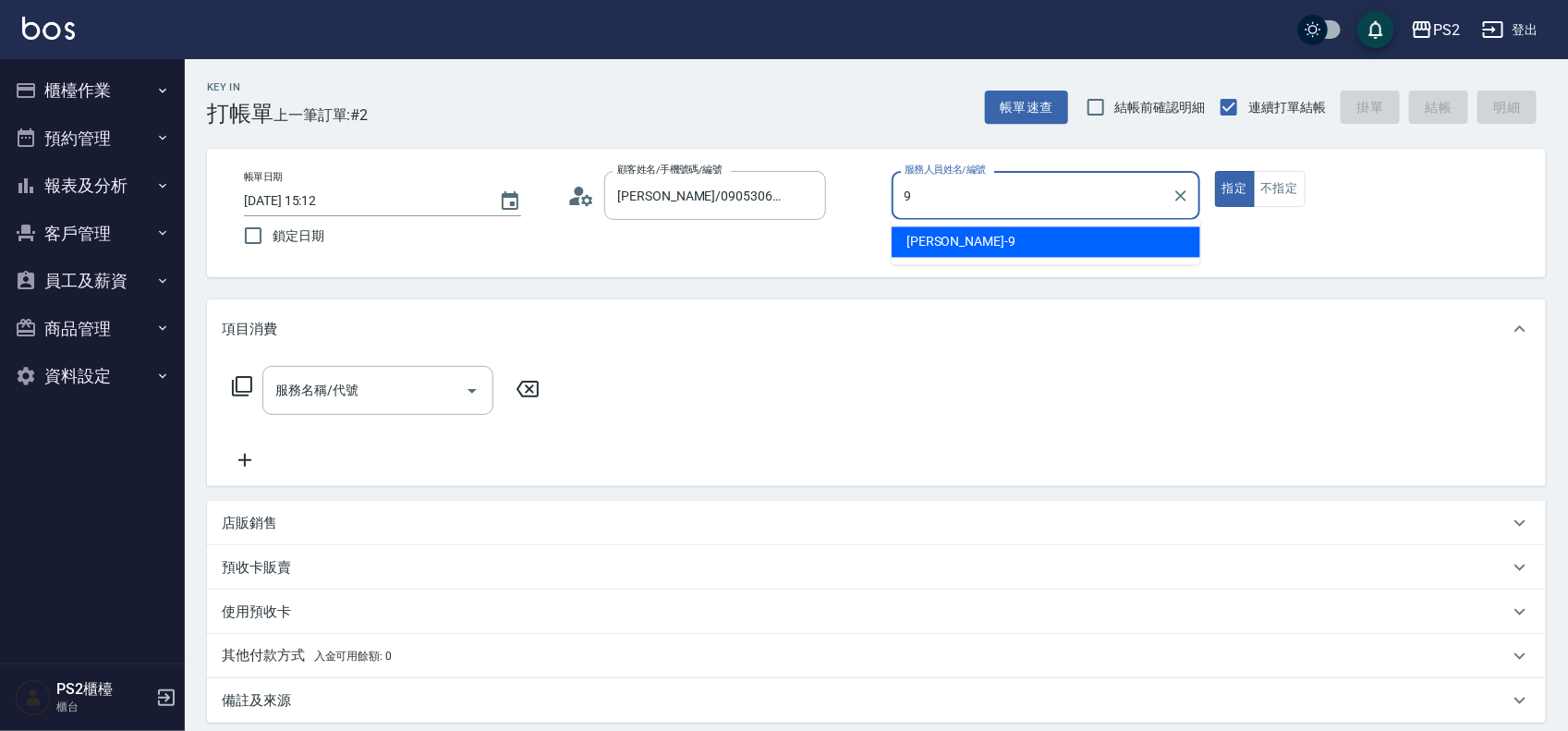
type input "Nina-9"
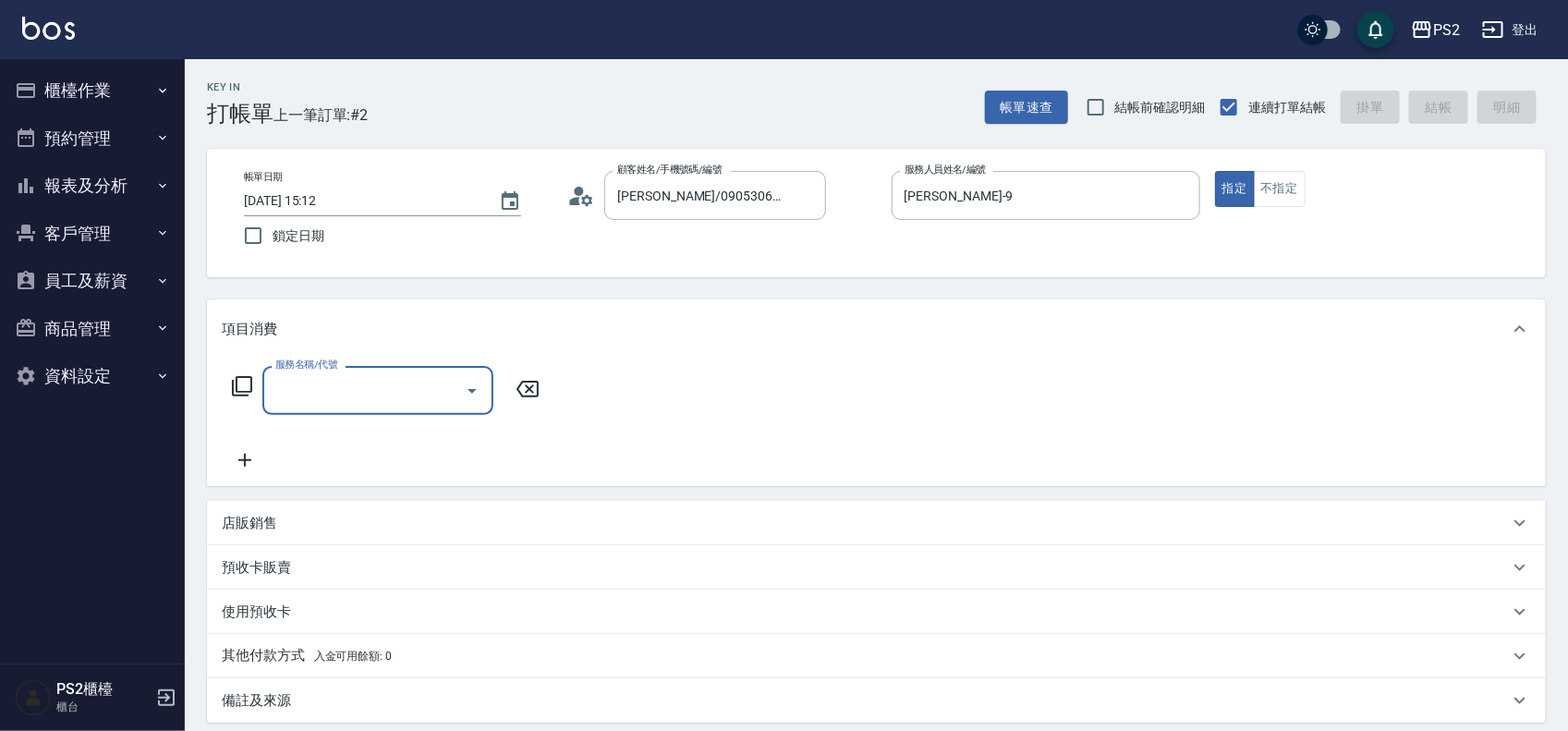
click at [249, 382] on icon at bounding box center [242, 386] width 22 height 22
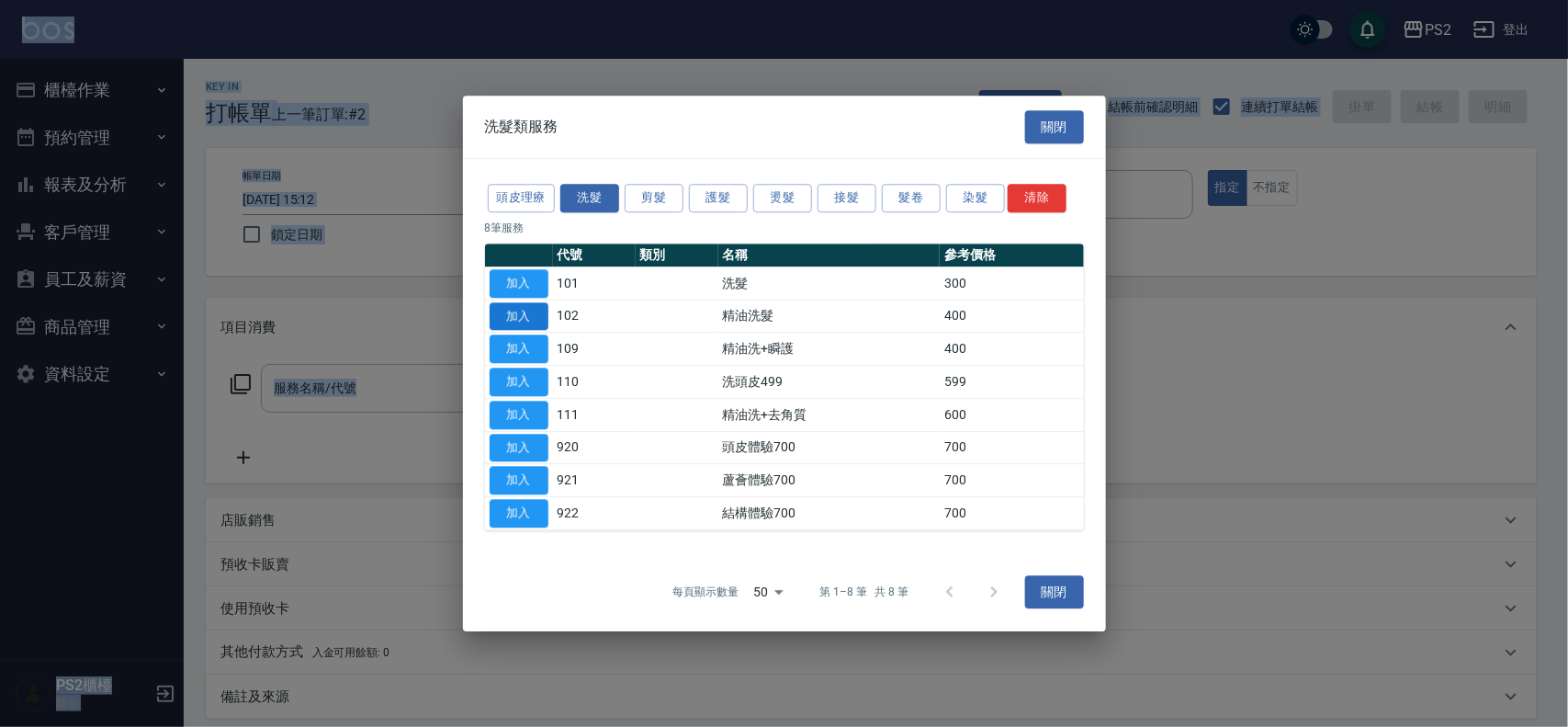
click at [524, 317] on button "加入" at bounding box center [520, 316] width 59 height 29
type input "精油洗髮(102)"
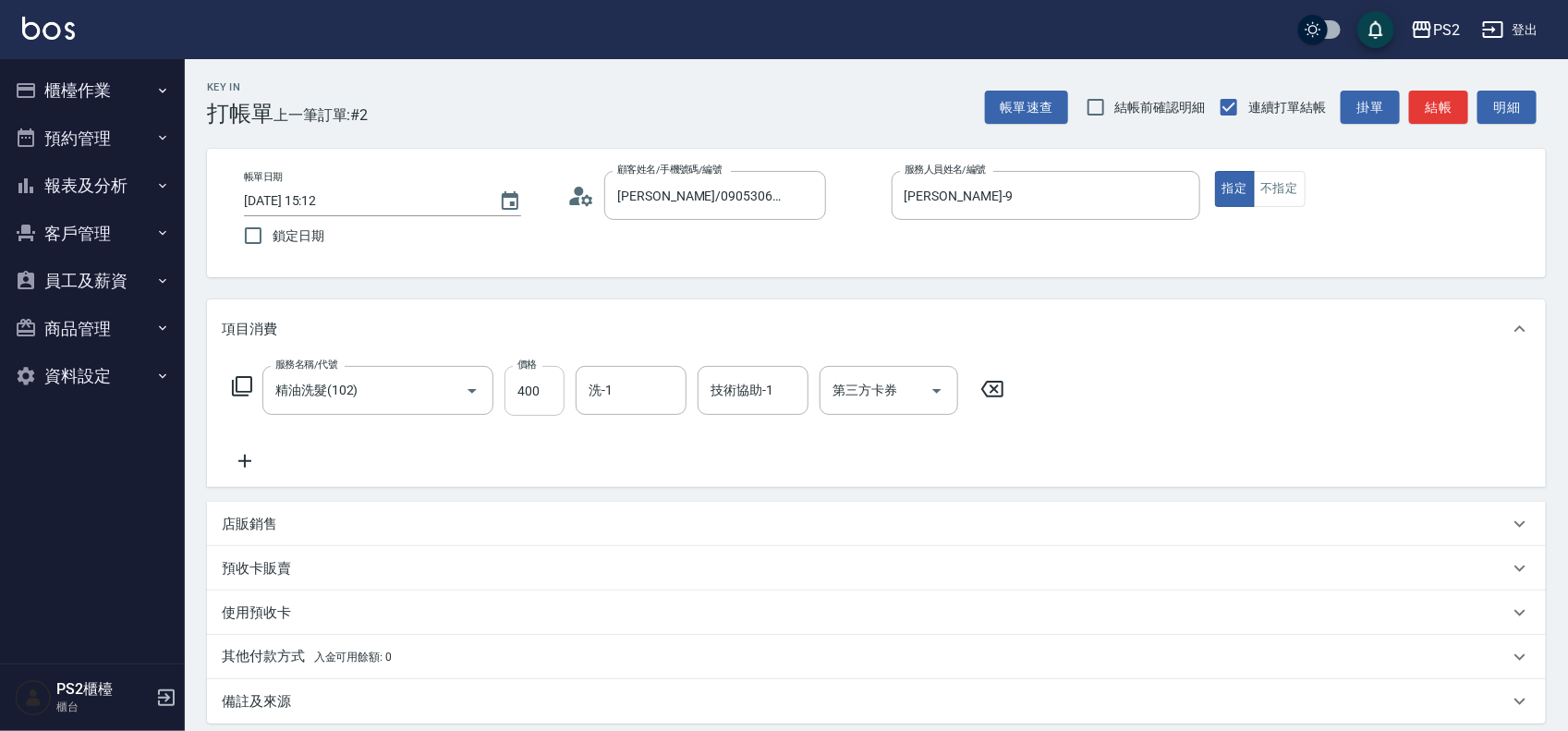
click at [538, 390] on input "400" at bounding box center [534, 391] width 60 height 50
type input "500"
type input "培芯-33"
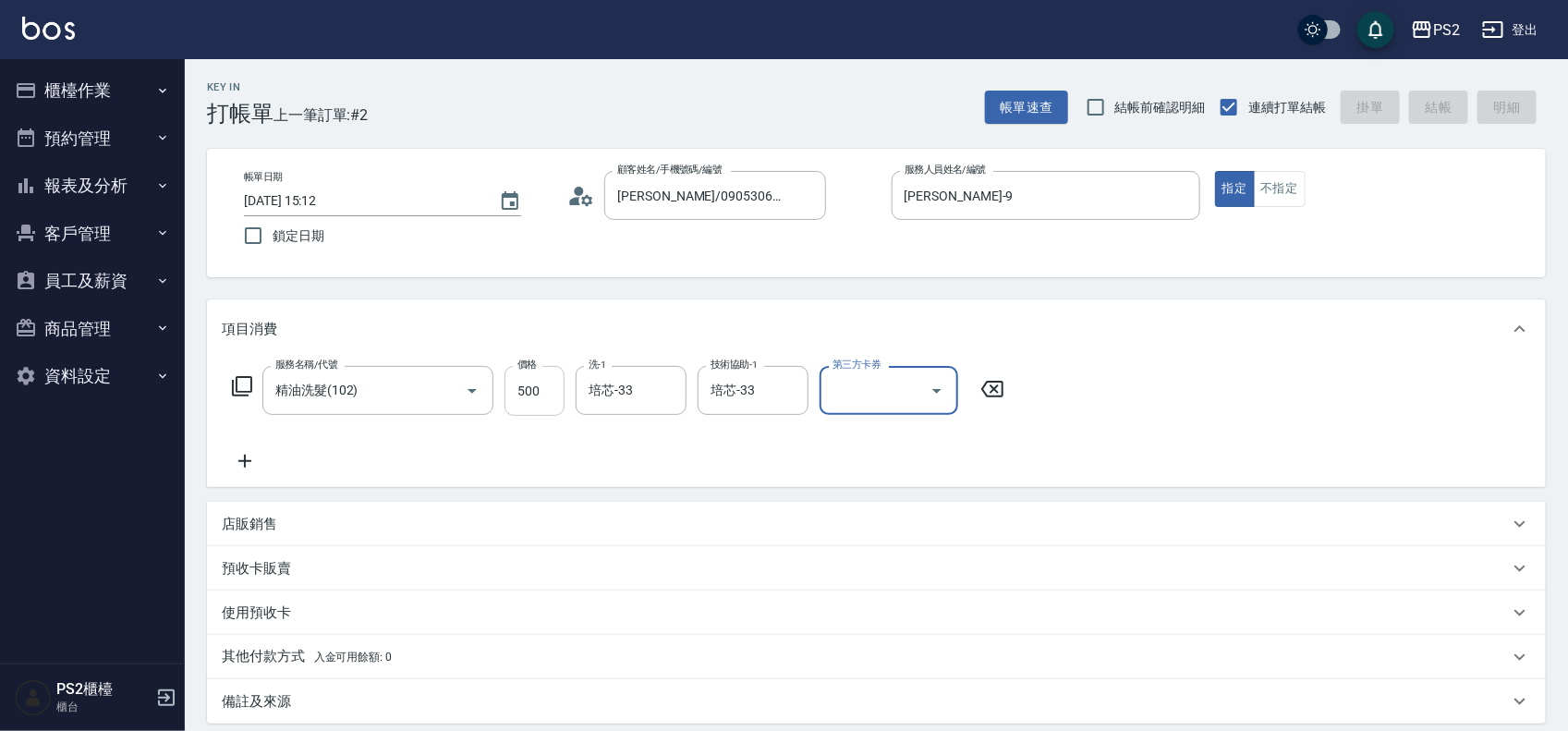
type input "2025/09/09 15:14"
